Goal: Find specific page/section: Find specific page/section

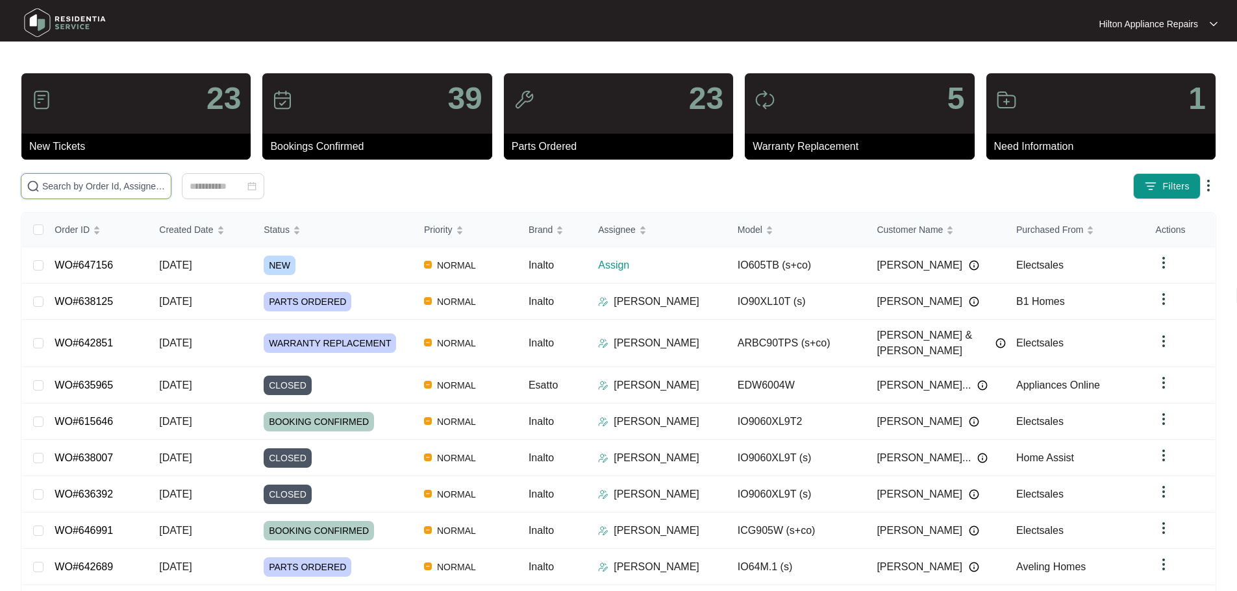
click at [166, 192] on input "text" at bounding box center [103, 186] width 123 height 14
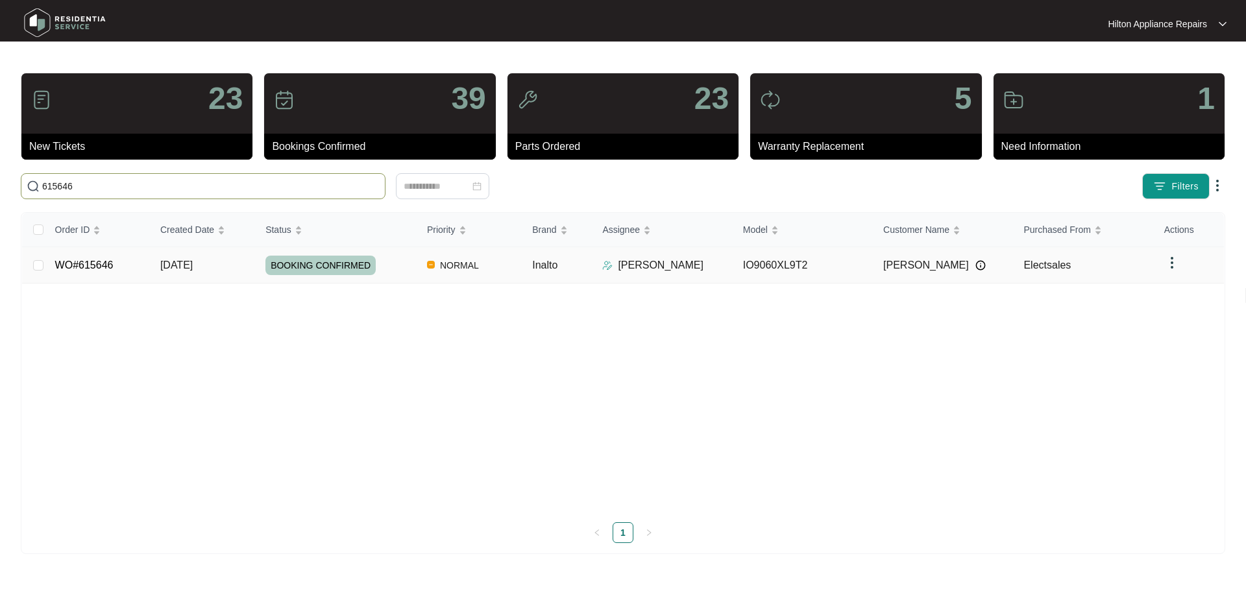
type input "615646"
click at [505, 265] on td "NORMAL" at bounding box center [469, 265] width 105 height 36
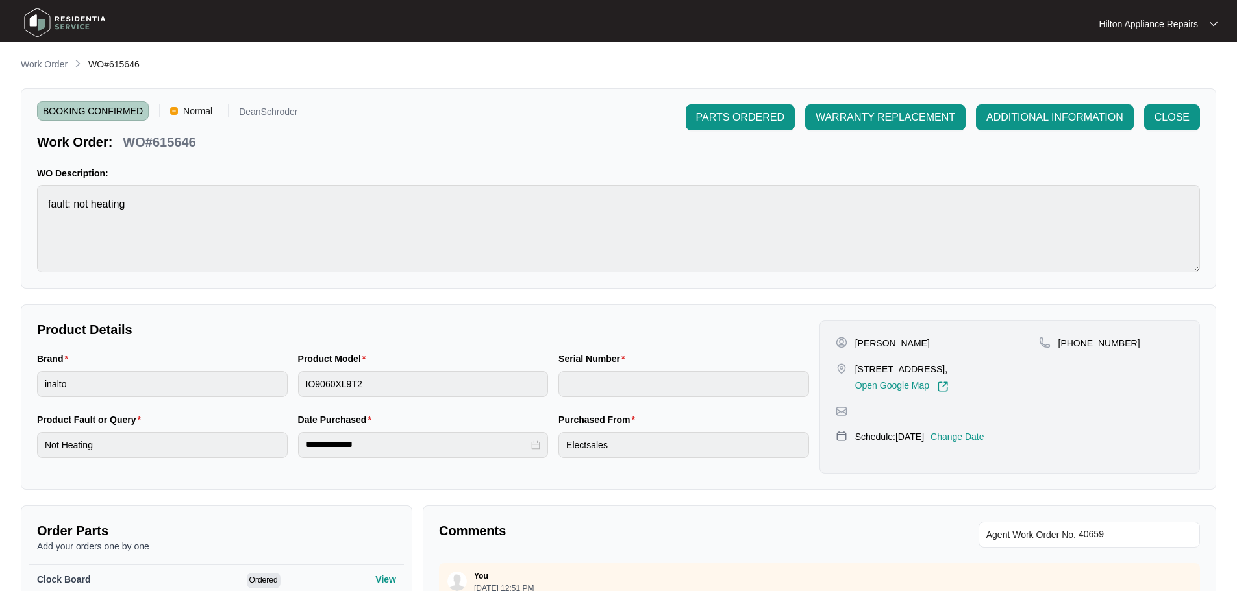
click at [54, 64] on p "Work Order" at bounding box center [44, 64] width 47 height 13
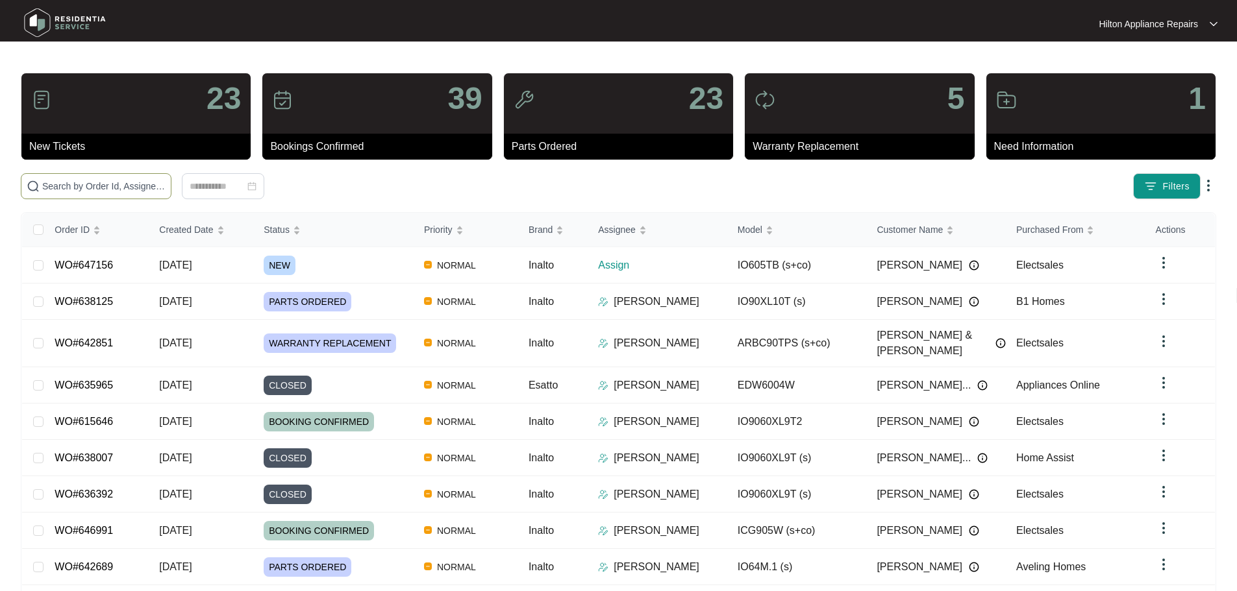
click at [103, 190] on input "text" at bounding box center [103, 186] width 123 height 14
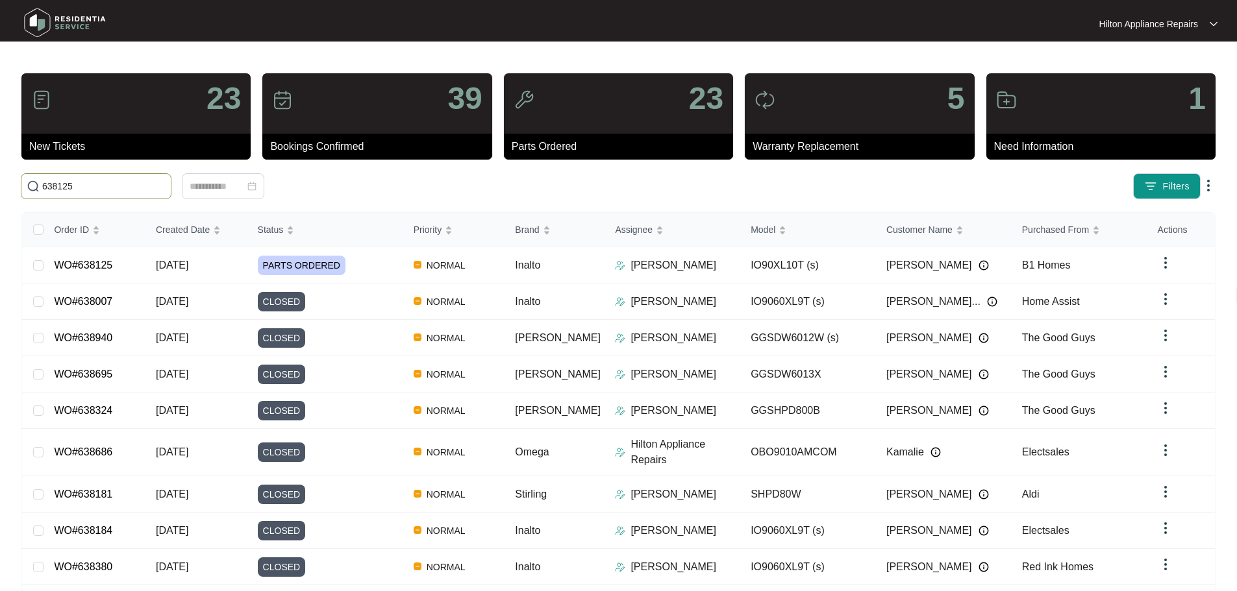
type input "638125"
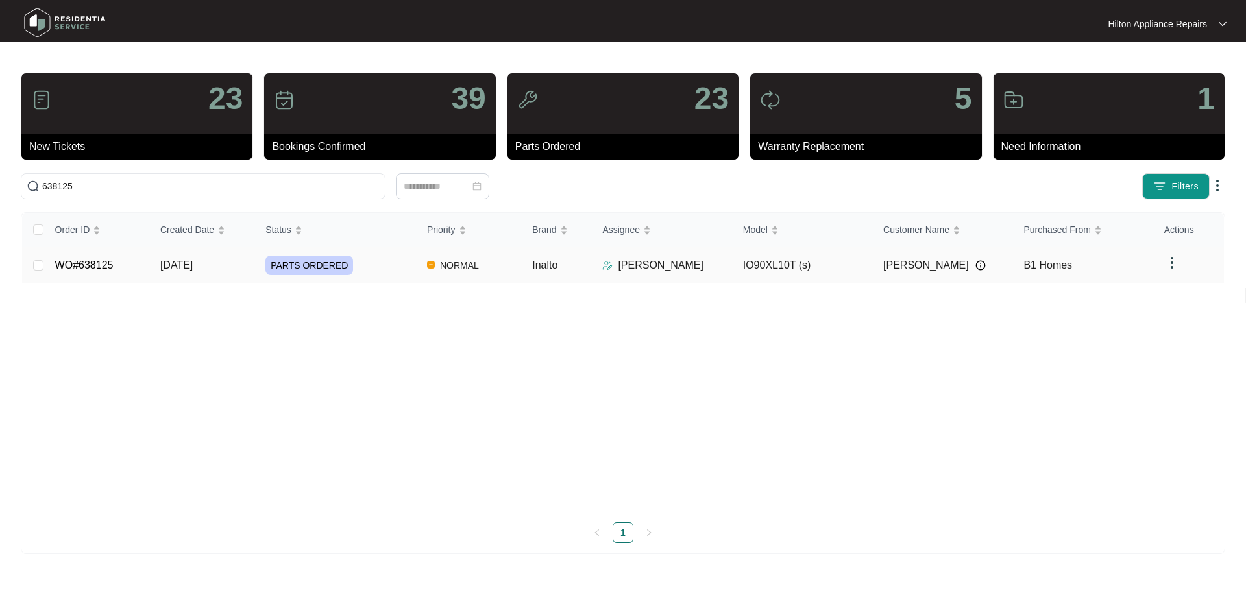
click at [393, 266] on div "PARTS ORDERED" at bounding box center [341, 265] width 151 height 19
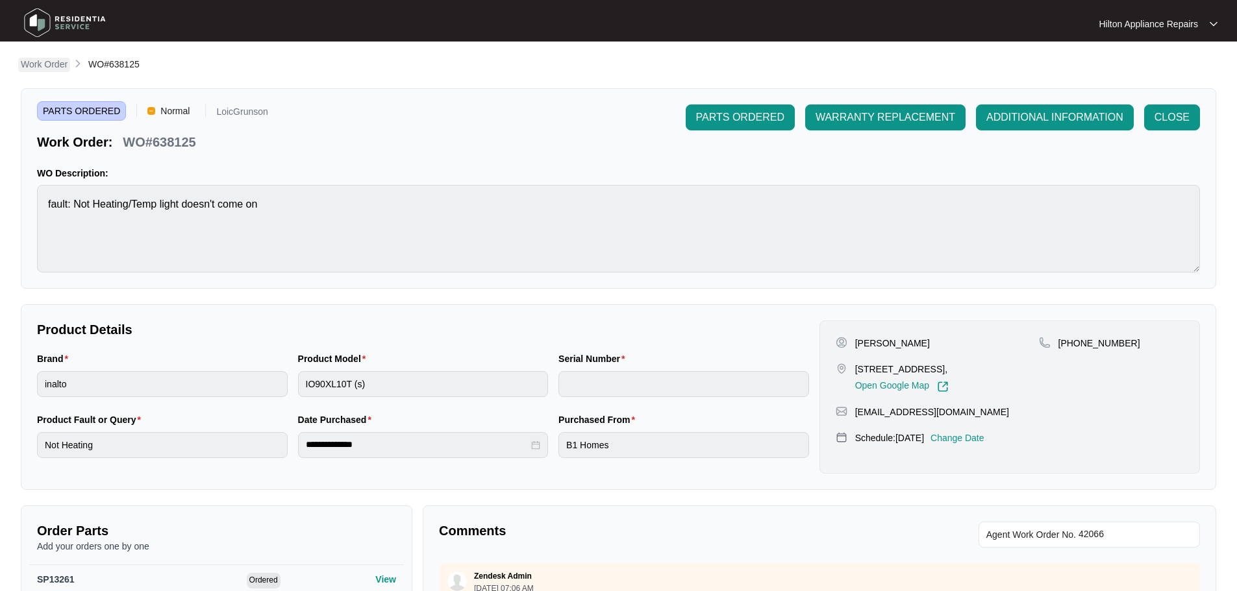
click at [56, 63] on p "Work Order" at bounding box center [44, 64] width 47 height 13
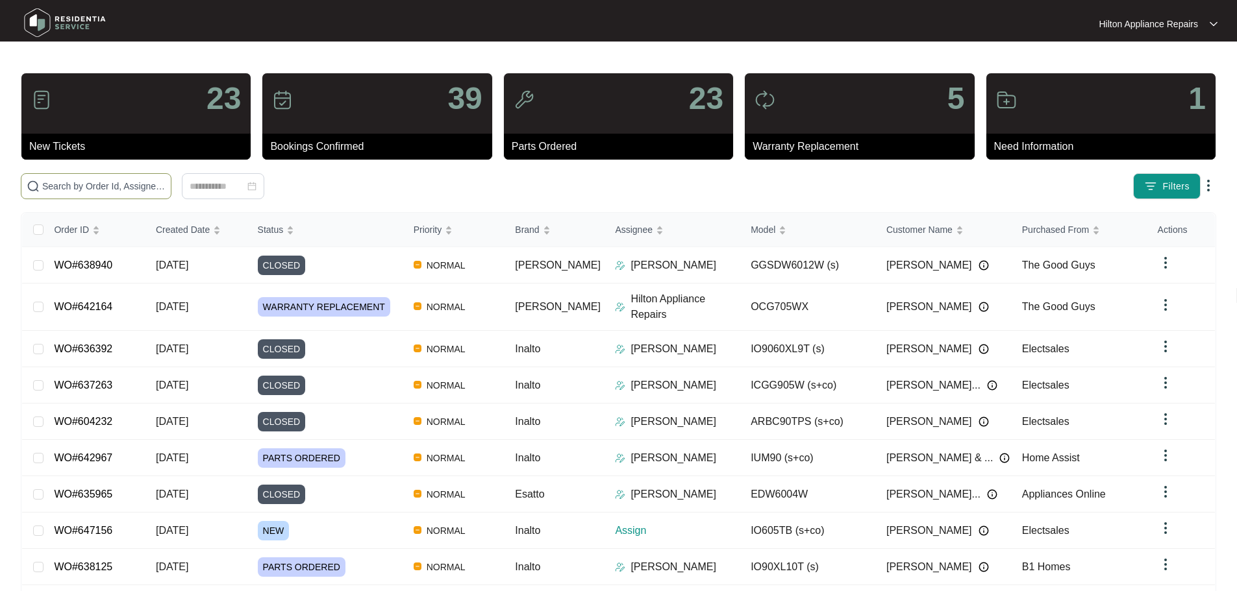
click at [150, 186] on input "text" at bounding box center [103, 186] width 123 height 14
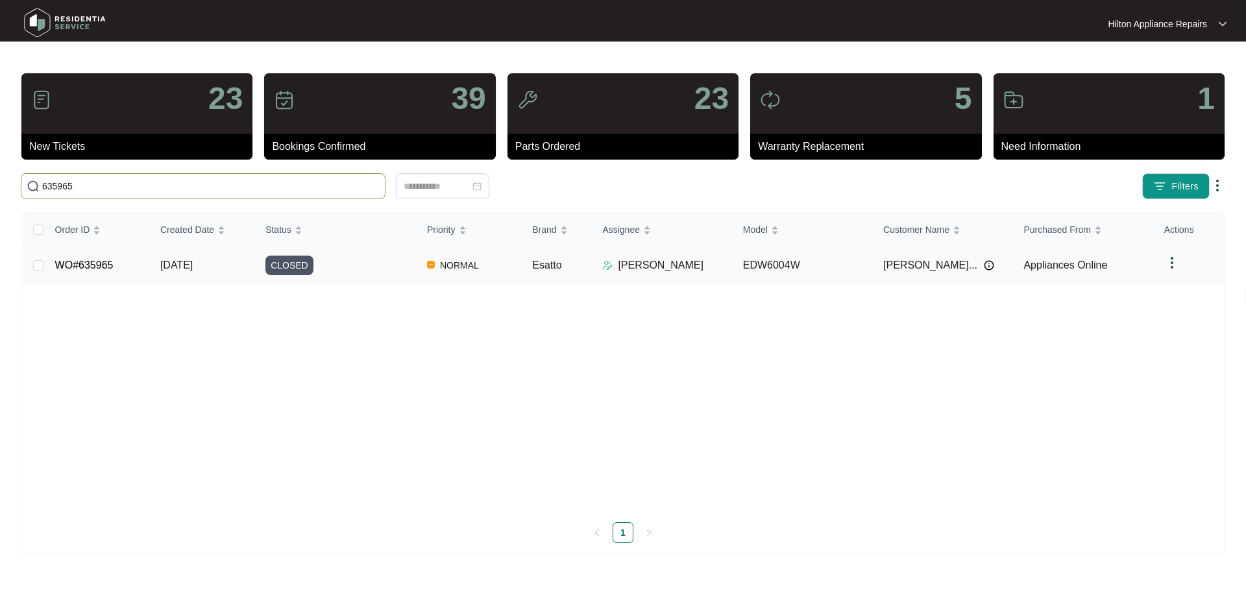
type input "635965"
click at [371, 267] on div "CLOSED" at bounding box center [341, 265] width 151 height 19
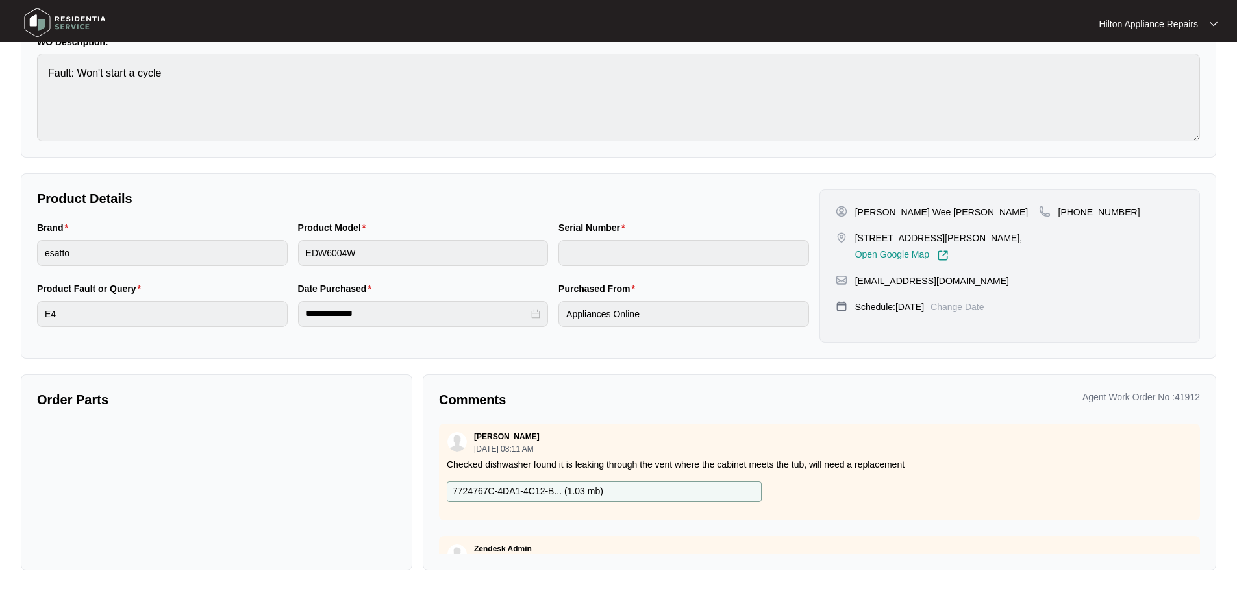
scroll to position [260, 0]
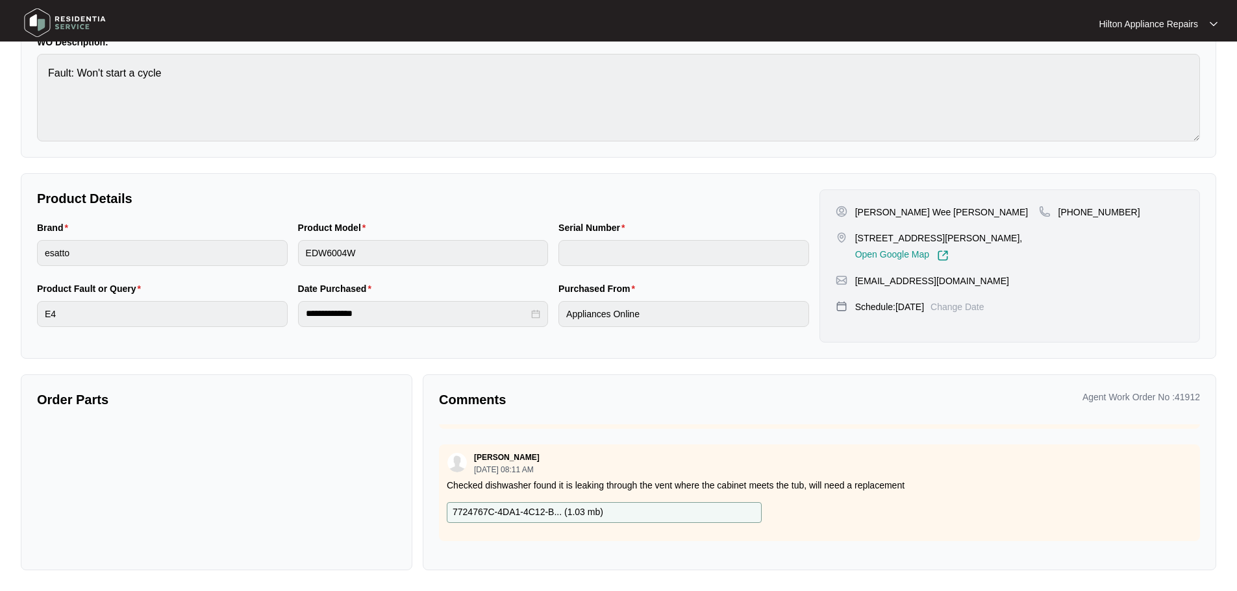
click at [493, 511] on p "7724767C-4DA1-4C12-B... ( 1.03 mb )" at bounding box center [527, 513] width 151 height 14
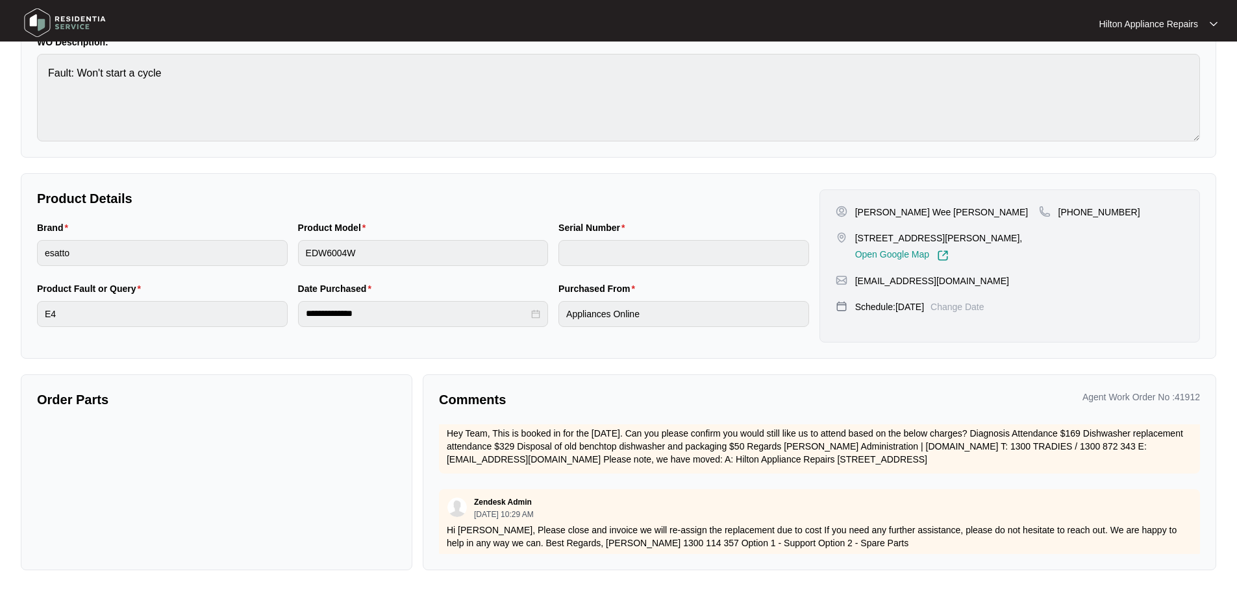
scroll to position [662, 0]
